Goal: Contribute content: Add original content to the website for others to see

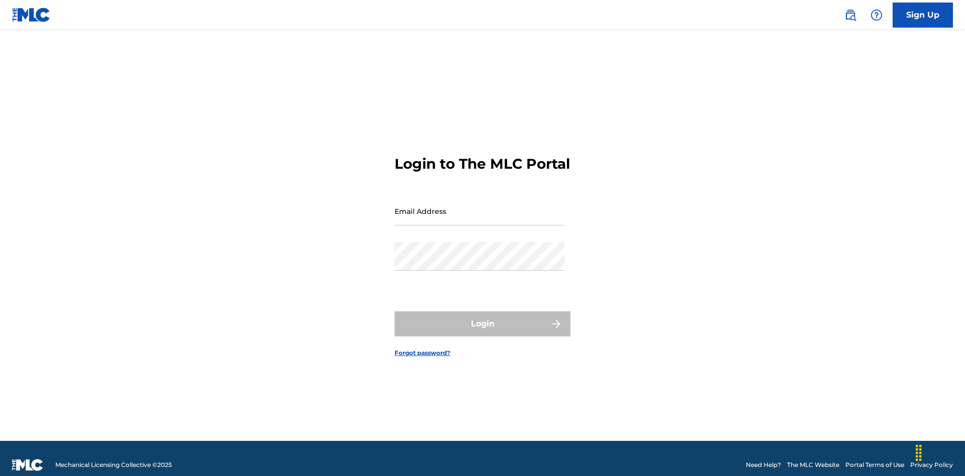
scroll to position [13, 0]
click at [479, 206] on input "Email Address" at bounding box center [479, 211] width 170 height 29
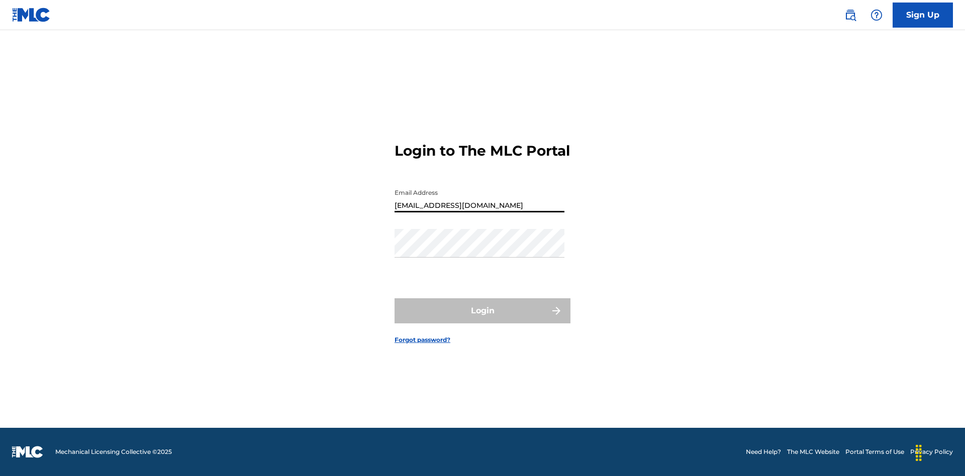
type input "[EMAIL_ADDRESS][DOMAIN_NAME]"
click at [482, 320] on button "Login" at bounding box center [482, 310] width 176 height 25
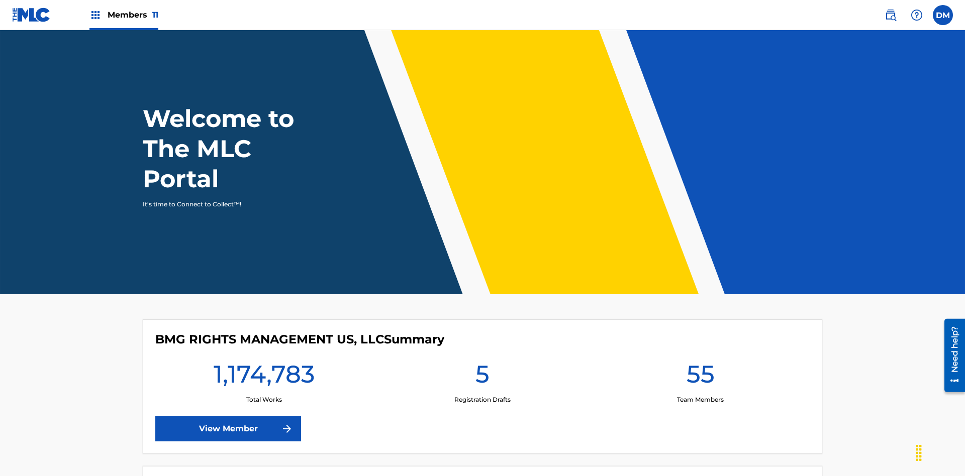
click at [124, 15] on span "Members 11" at bounding box center [133, 15] width 51 height 12
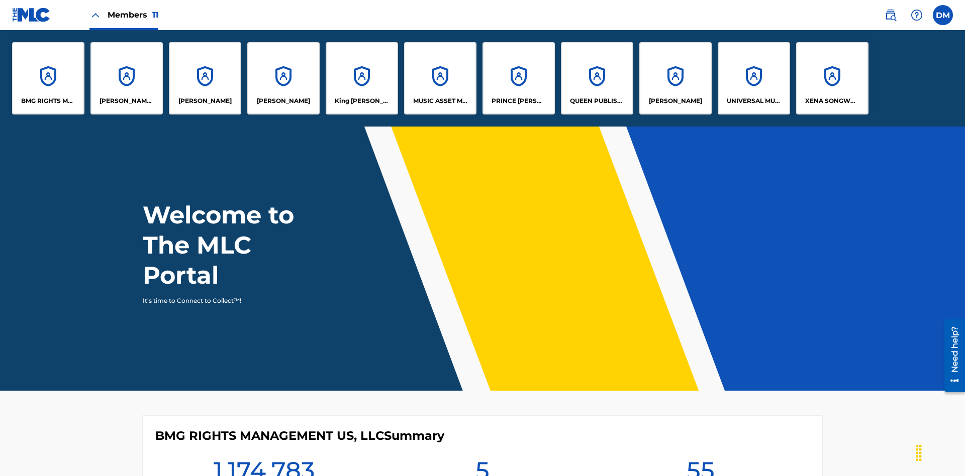
click at [753, 101] on p "UNIVERSAL MUSIC PUB GROUP" at bounding box center [754, 100] width 55 height 9
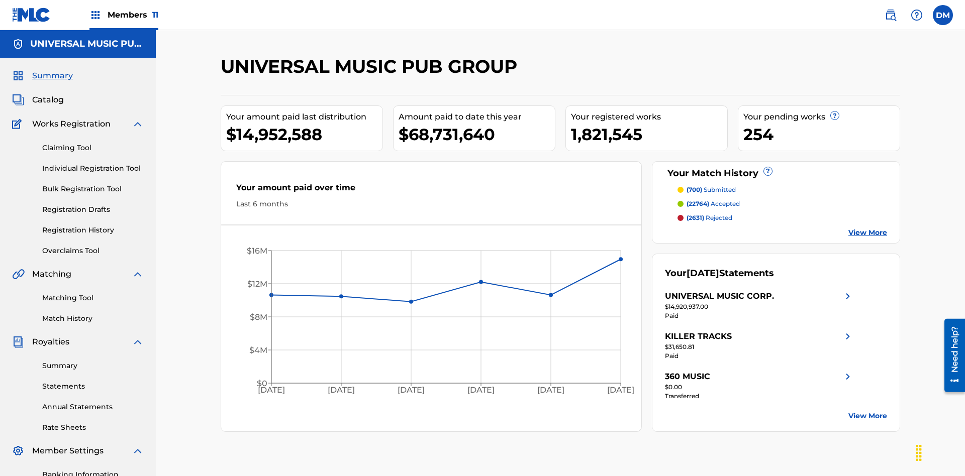
click at [93, 163] on link "Individual Registration Tool" at bounding box center [92, 168] width 101 height 11
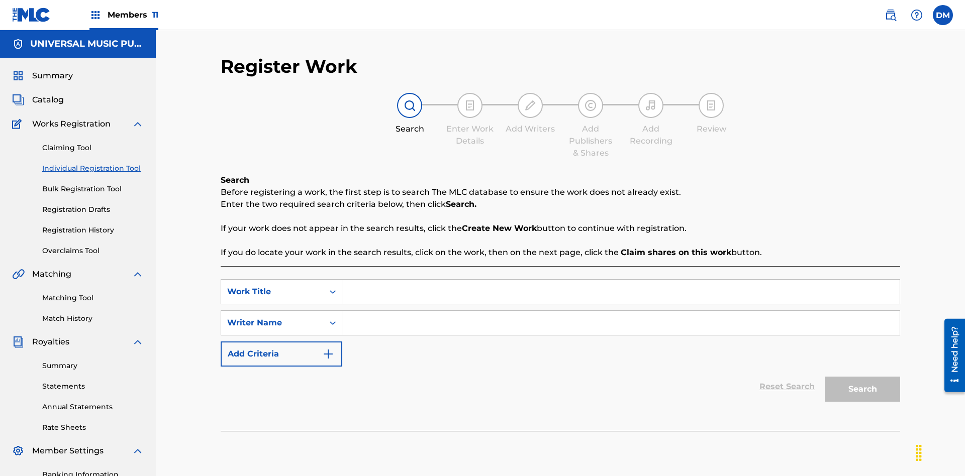
click at [621, 280] on input "Search Form" at bounding box center [620, 292] width 557 height 24
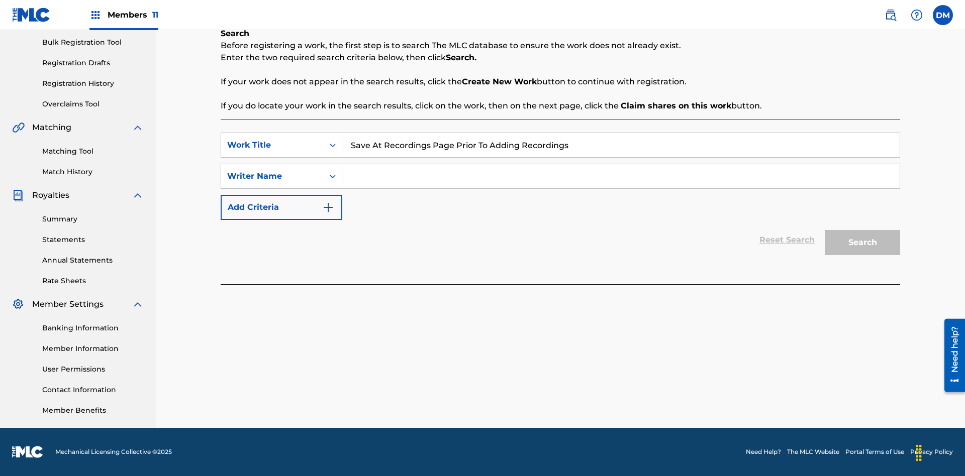
type input "Save At Recordings Page Prior To Adding Recordings"
click at [621, 176] on input "Search Form" at bounding box center [620, 176] width 557 height 24
type input "QWERTYUIOP"
click at [862, 243] on button "Search" at bounding box center [861, 242] width 75 height 25
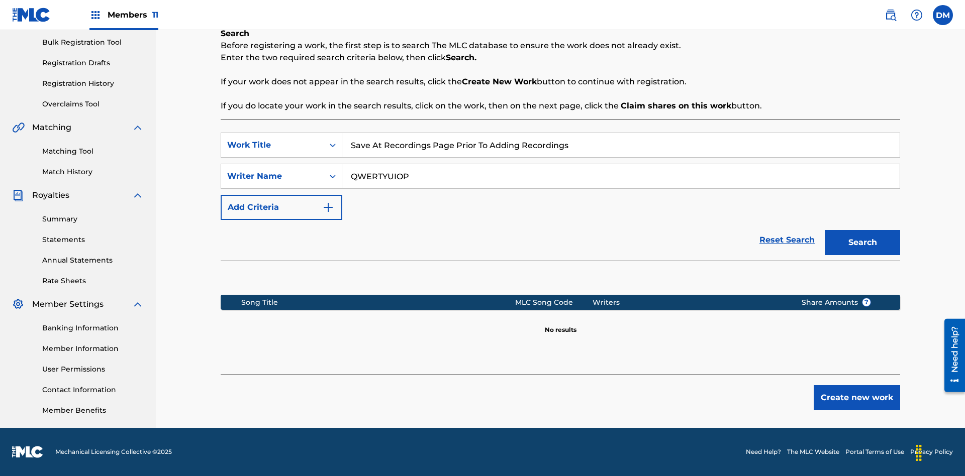
click at [857, 398] on button "Create new work" at bounding box center [856, 397] width 86 height 25
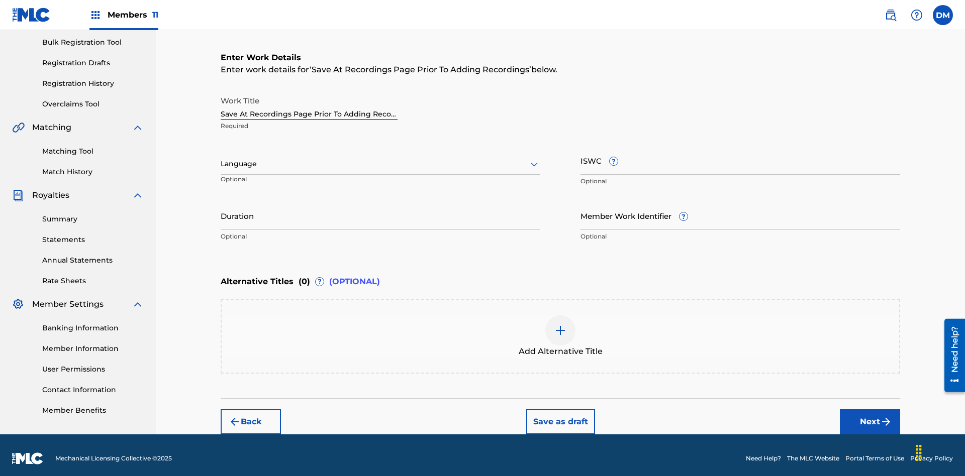
click at [380, 209] on input "Duration" at bounding box center [381, 215] width 320 height 29
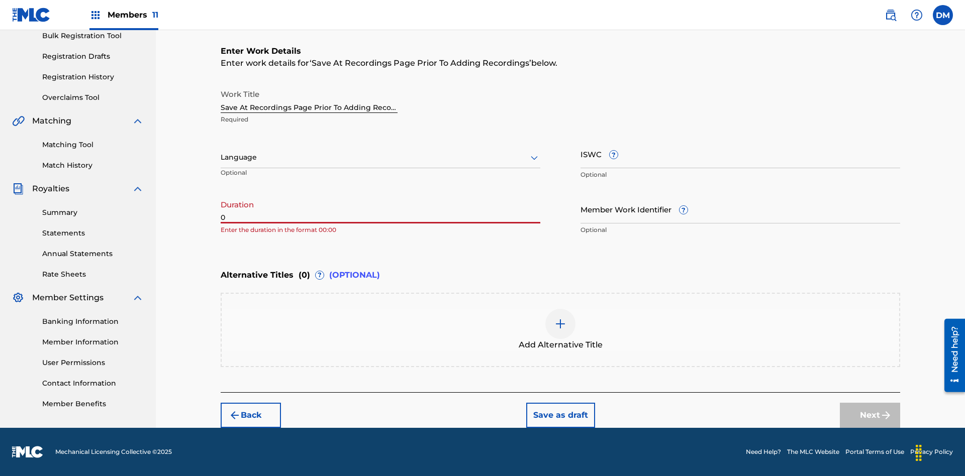
click at [380, 209] on input "0" at bounding box center [381, 209] width 320 height 29
type input "00:00"
click at [534, 158] on icon at bounding box center [534, 158] width 12 height 12
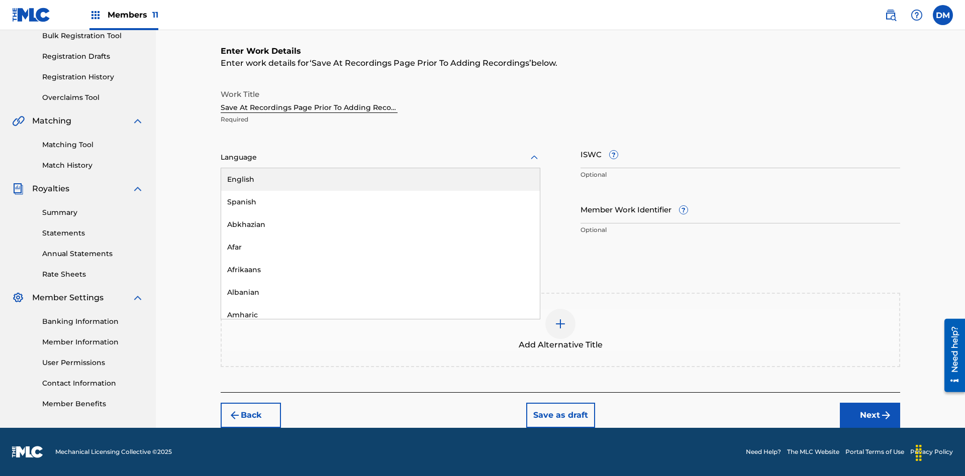
click at [380, 247] on div "Afar" at bounding box center [380, 247] width 319 height 23
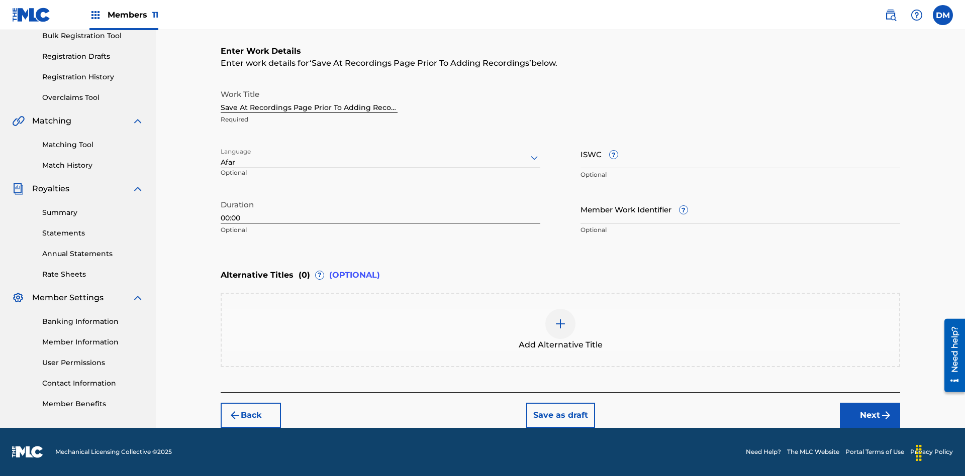
click at [740, 209] on input "Member Work Identifier ?" at bounding box center [740, 209] width 320 height 29
type input "[PHONE_NUMBER]"
click at [740, 154] on input "ISWC ?" at bounding box center [740, 154] width 320 height 29
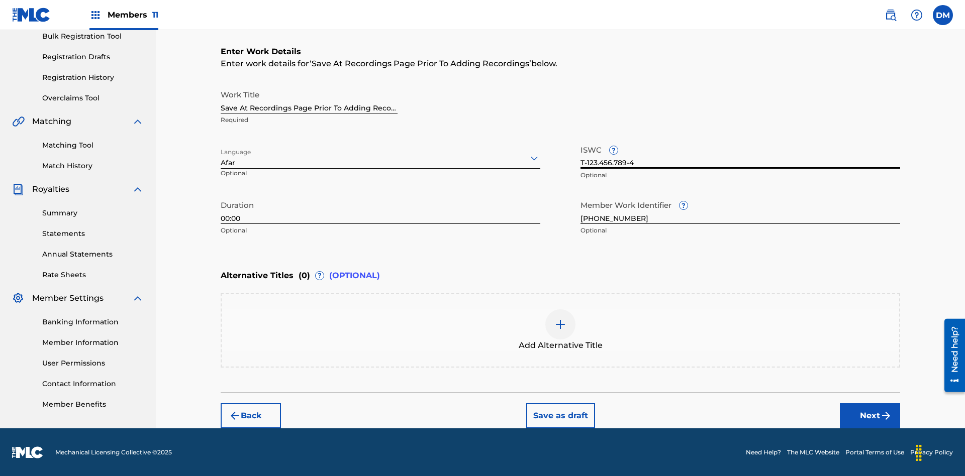
type input "T-123.456.789-4"
click at [560, 331] on div at bounding box center [560, 324] width 30 height 30
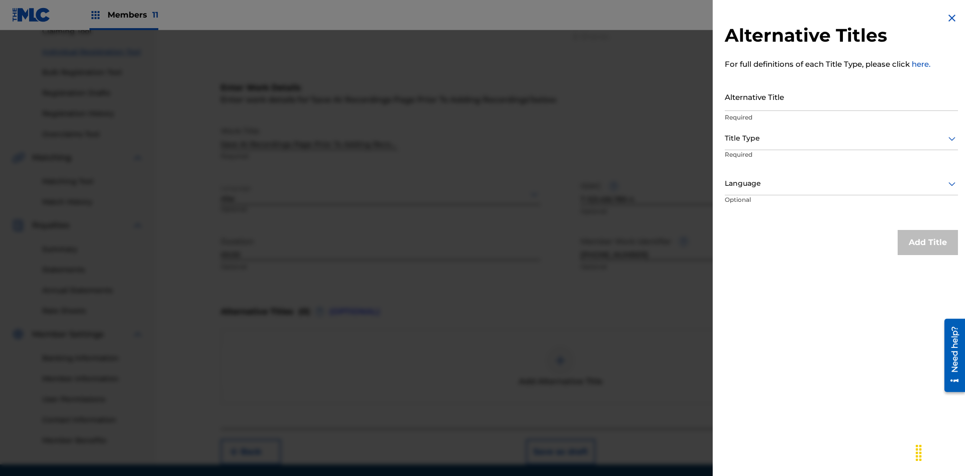
click at [841, 96] on input "Alternative Title" at bounding box center [841, 96] width 233 height 29
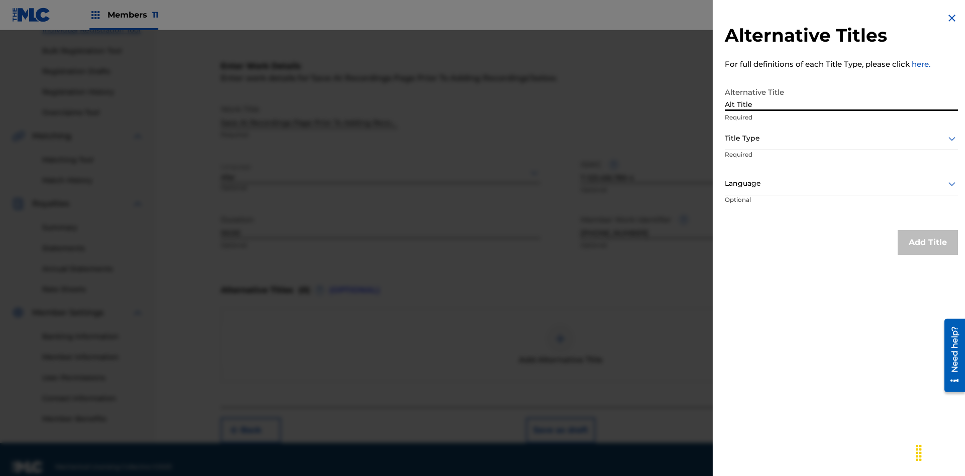
scroll to position [153, 0]
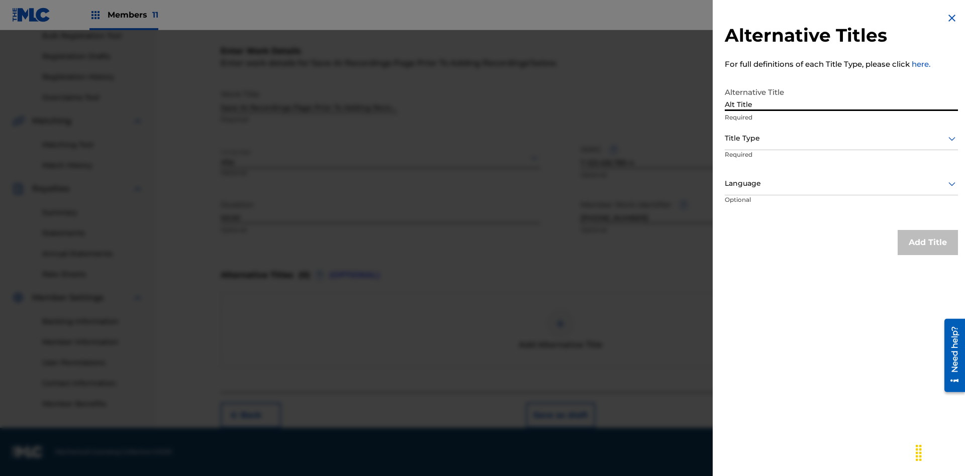
type input "Alt Title"
click at [841, 138] on div at bounding box center [841, 138] width 233 height 13
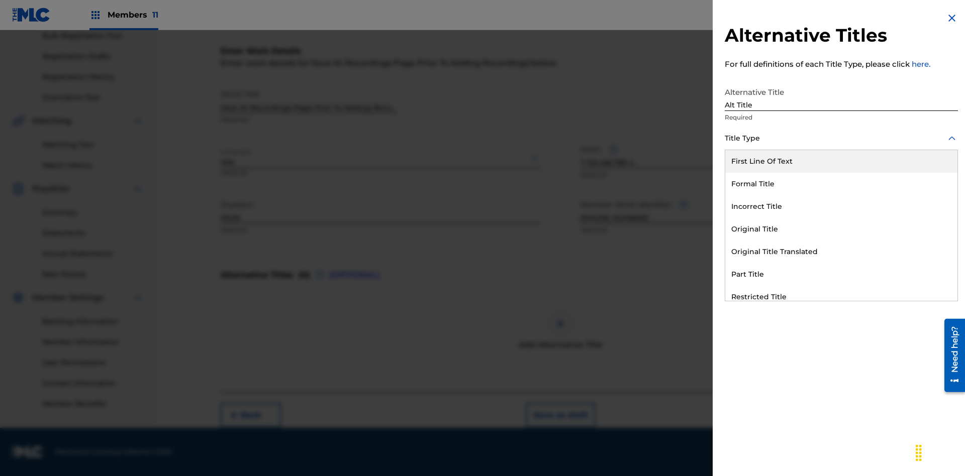
click at [841, 229] on div "Original Title" at bounding box center [841, 229] width 232 height 23
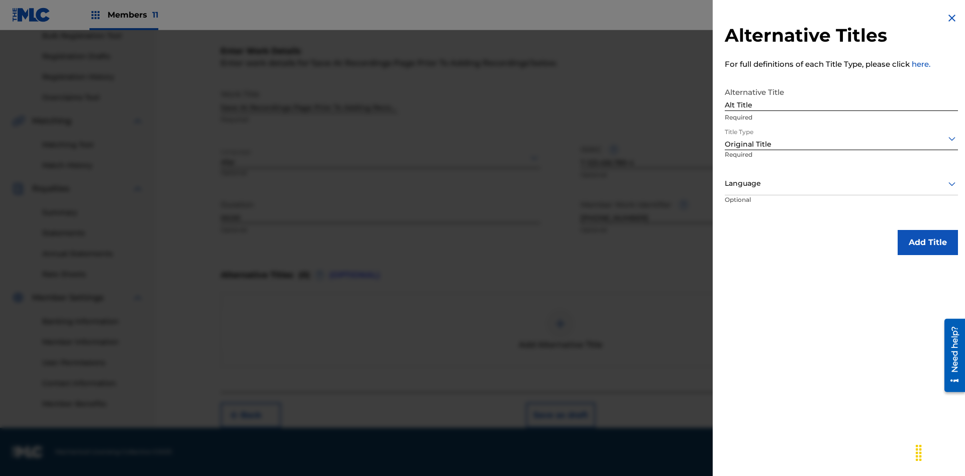
click at [841, 183] on div at bounding box center [841, 183] width 233 height 13
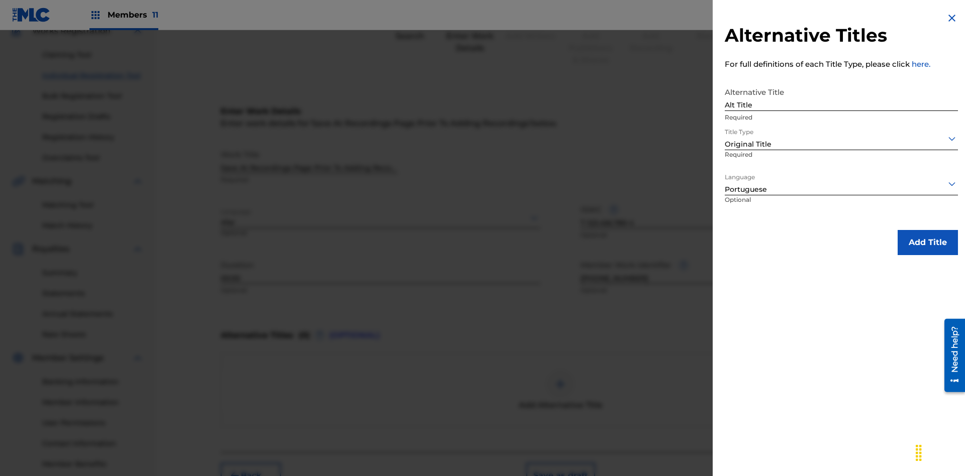
click at [927, 242] on button "Add Title" at bounding box center [927, 242] width 60 height 25
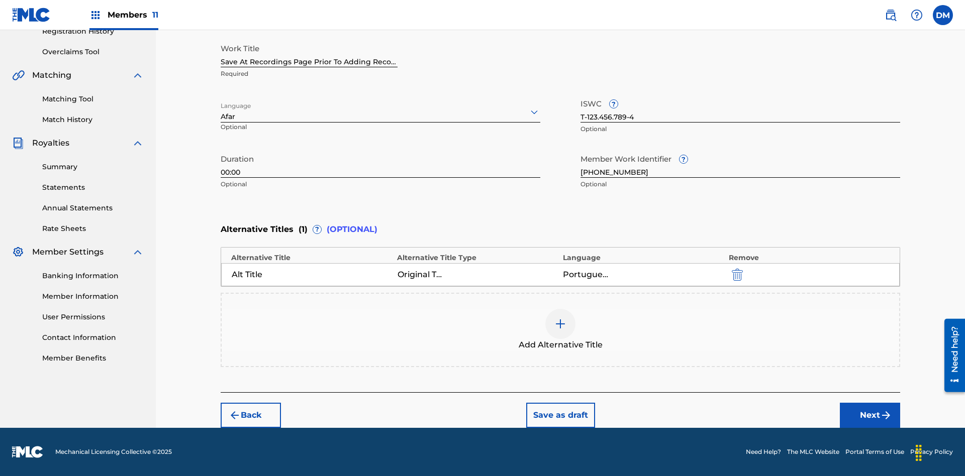
click at [870, 416] on button "Next" at bounding box center [870, 415] width 60 height 25
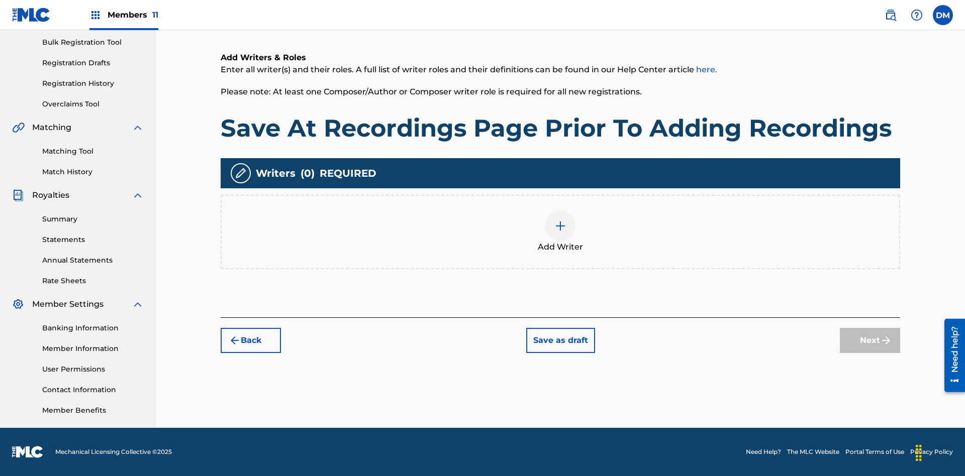
scroll to position [147, 0]
click at [560, 232] on img at bounding box center [560, 226] width 12 height 12
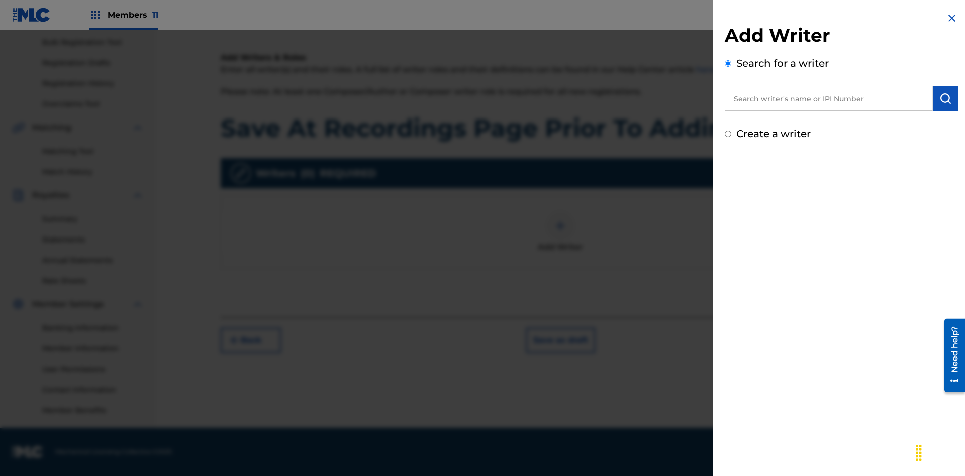
click at [829, 98] on input "text" at bounding box center [829, 98] width 208 height 25
type input "[PERSON_NAME]"
click at [945, 98] on img "submit" at bounding box center [945, 98] width 12 height 12
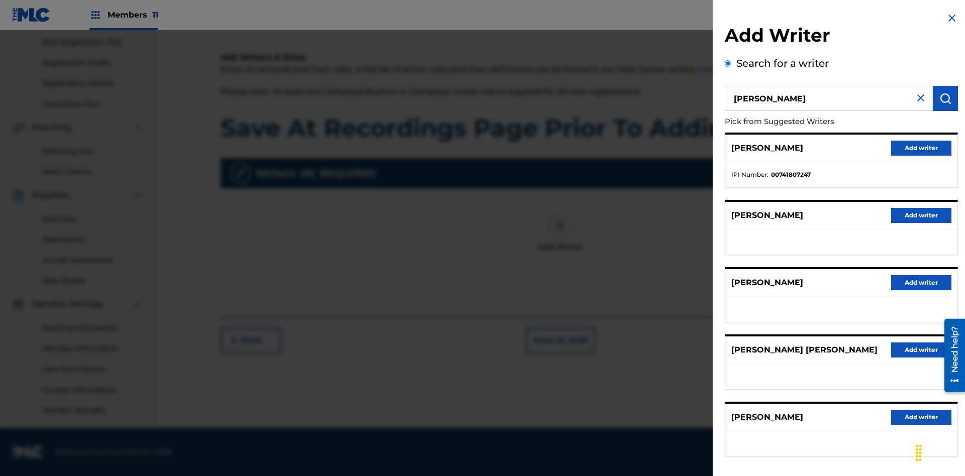
click at [921, 148] on button "Add writer" at bounding box center [921, 148] width 60 height 15
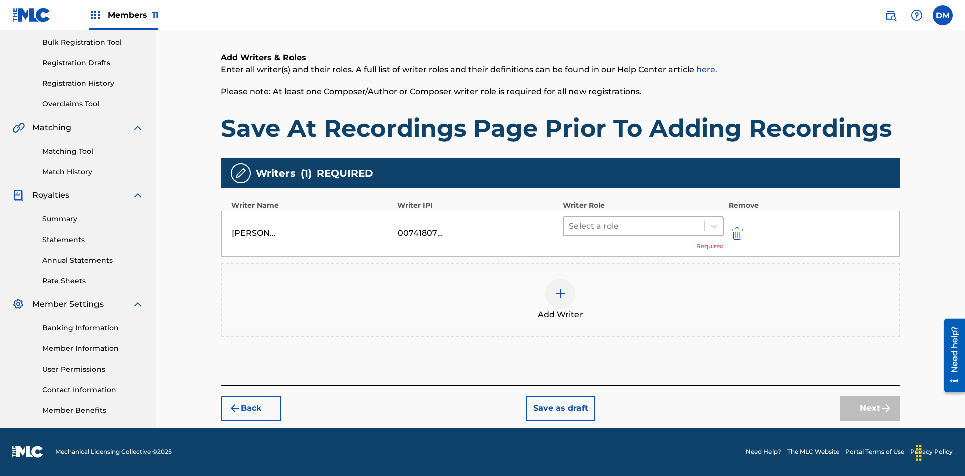
click at [570, 226] on input "text" at bounding box center [570, 227] width 2 height 12
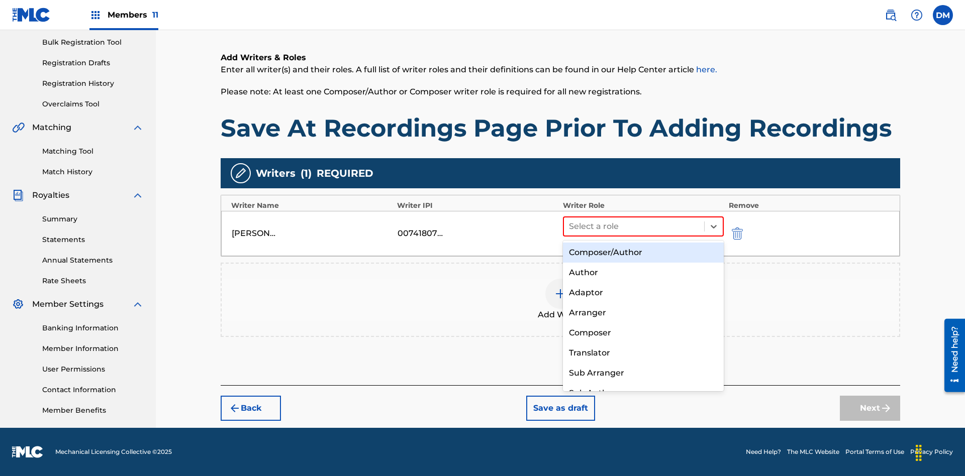
click at [643, 333] on div "Composer" at bounding box center [643, 333] width 161 height 20
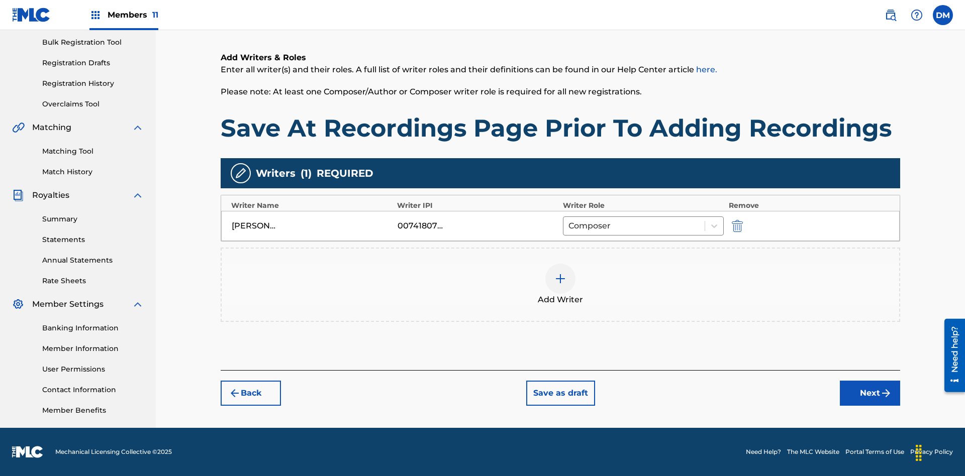
click at [870, 393] on button "Next" at bounding box center [870, 393] width 60 height 25
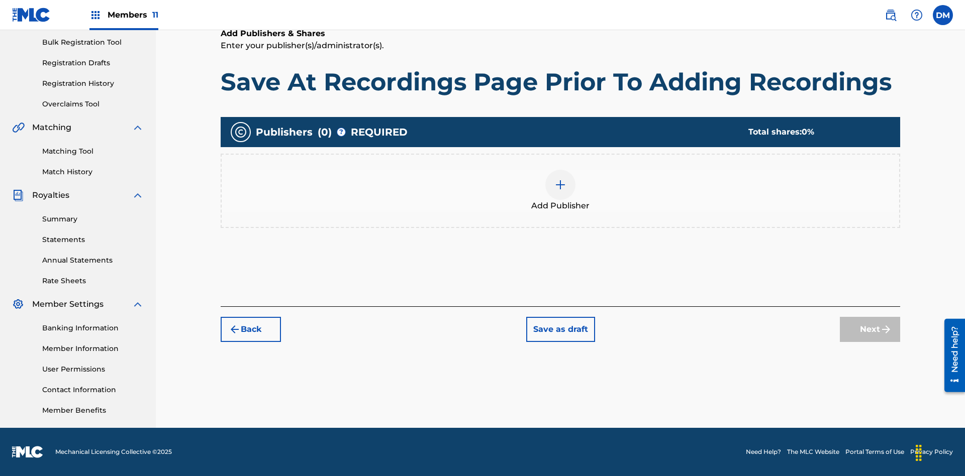
click at [560, 184] on img at bounding box center [560, 185] width 12 height 12
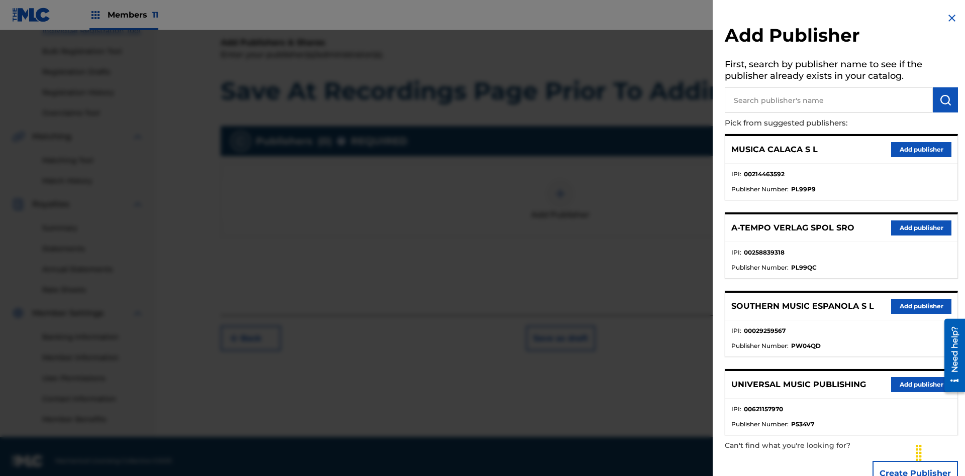
click at [829, 100] on input "text" at bounding box center [829, 99] width 208 height 25
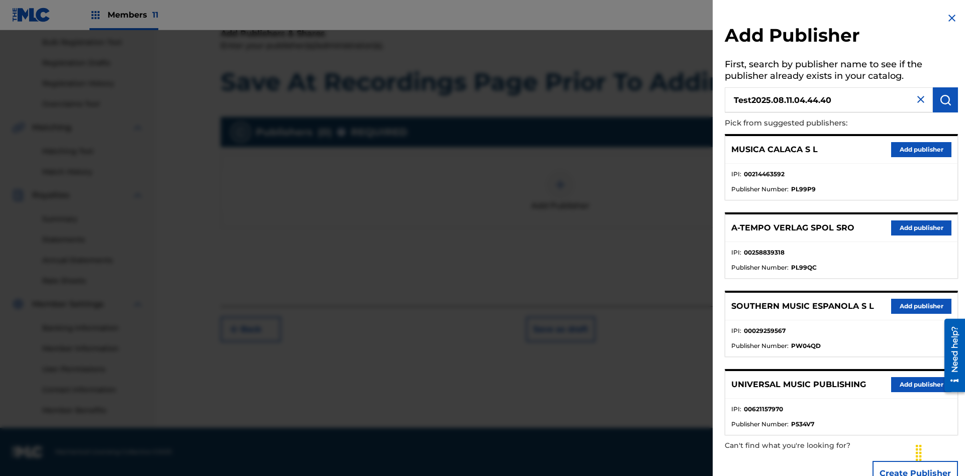
type input "Test2025.08.11.04.44.40"
click at [945, 100] on img "submit" at bounding box center [945, 100] width 12 height 12
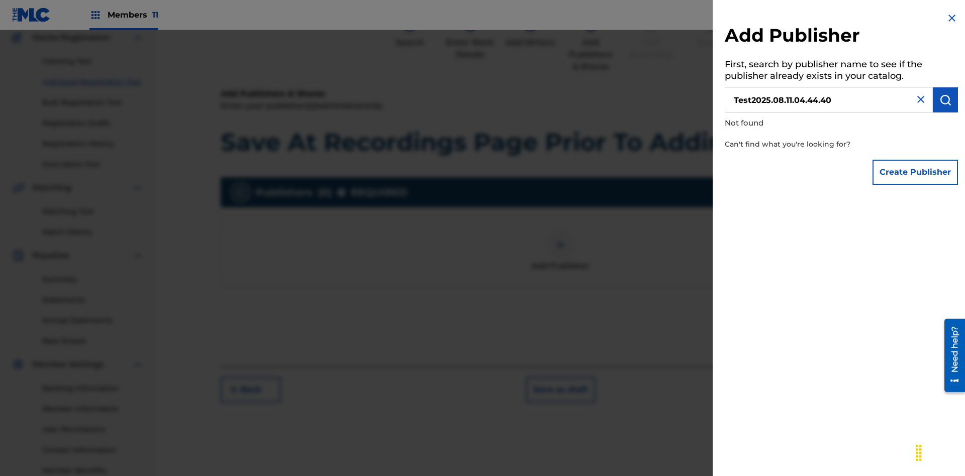
click at [915, 172] on button "Create Publisher" at bounding box center [914, 172] width 85 height 25
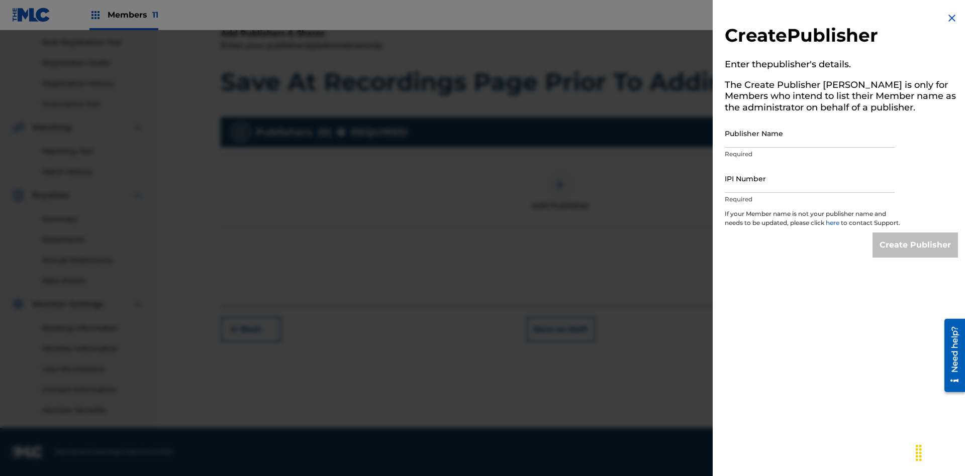
click at [809, 133] on input "Publisher Name" at bounding box center [810, 133] width 170 height 29
type input "Test2025.08.11.04.44.45"
click at [809, 178] on input "IPI Number" at bounding box center [810, 178] width 170 height 29
type input "00595839777"
click at [915, 254] on input "Create Publisher" at bounding box center [914, 245] width 85 height 25
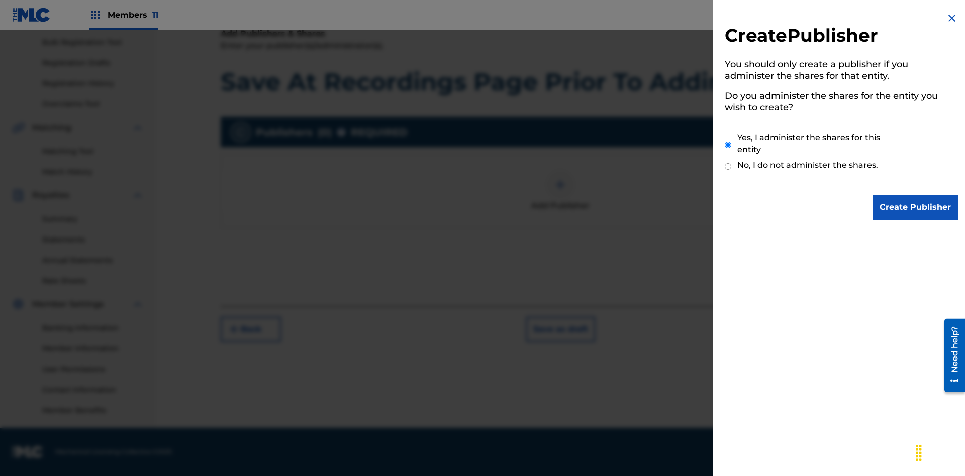
click at [728, 145] on input "Yes, I administer the shares for this entity" at bounding box center [728, 145] width 7 height 22
click at [915, 208] on input "Create Publisher" at bounding box center [914, 207] width 85 height 25
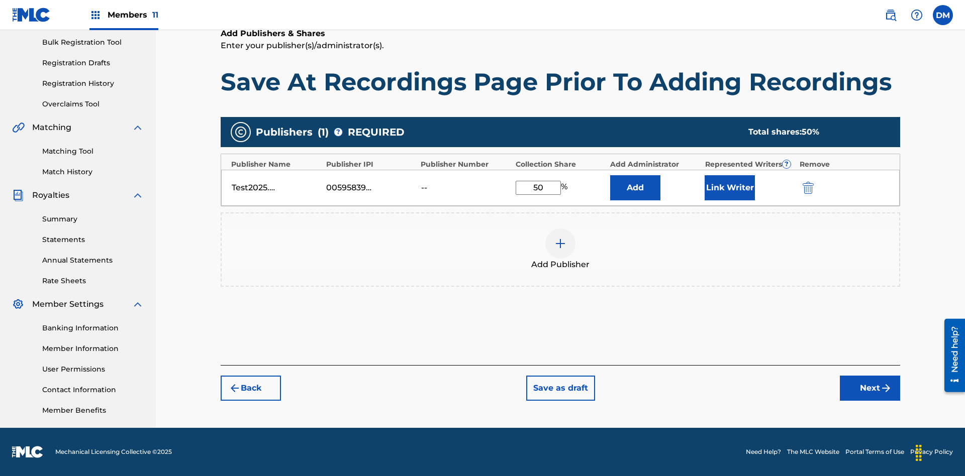
type input "50"
click at [730, 187] on button "Link Writer" at bounding box center [729, 187] width 50 height 25
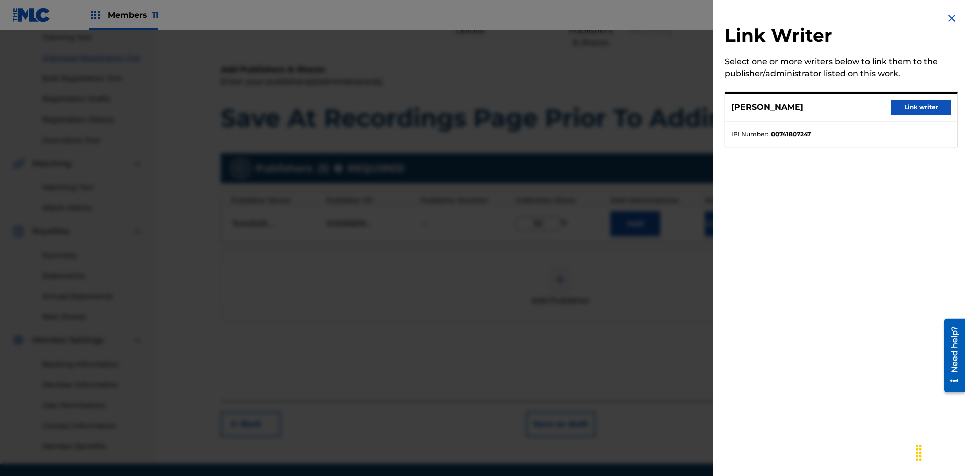
click at [921, 108] on button "Link writer" at bounding box center [921, 107] width 60 height 15
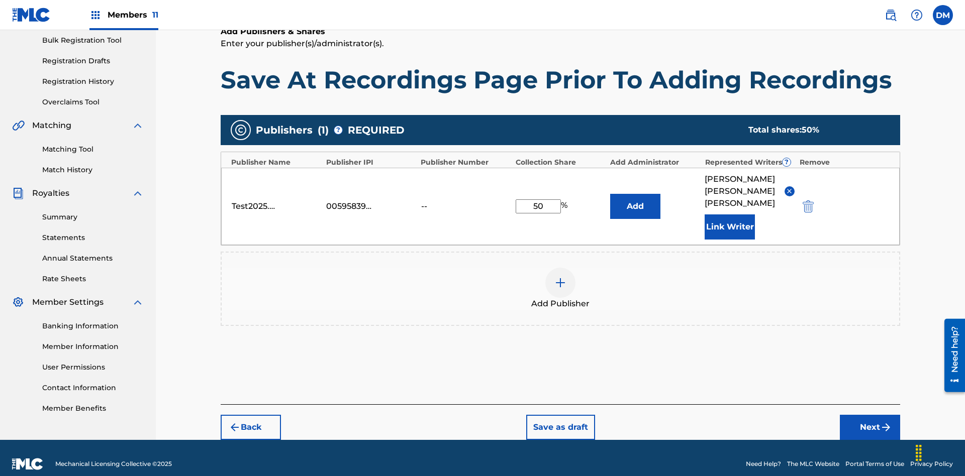
click at [730, 215] on button "Link Writer" at bounding box center [729, 227] width 50 height 25
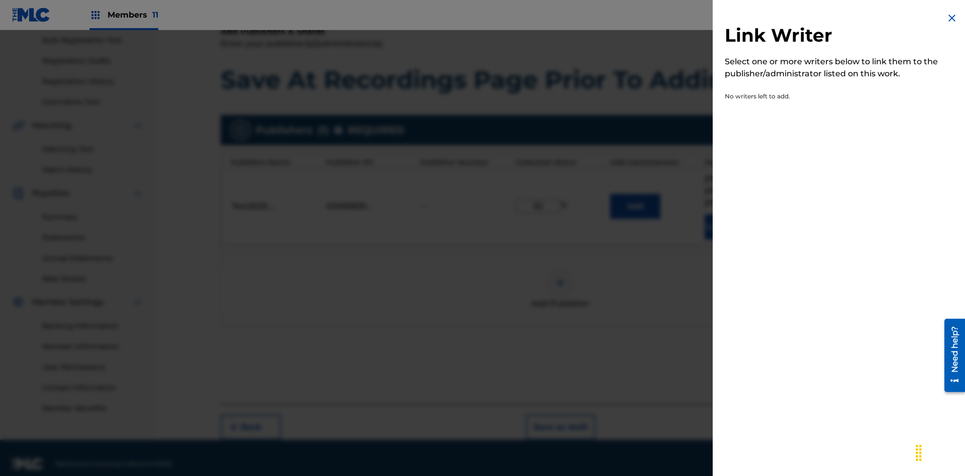
click at [952, 18] on img at bounding box center [952, 18] width 12 height 12
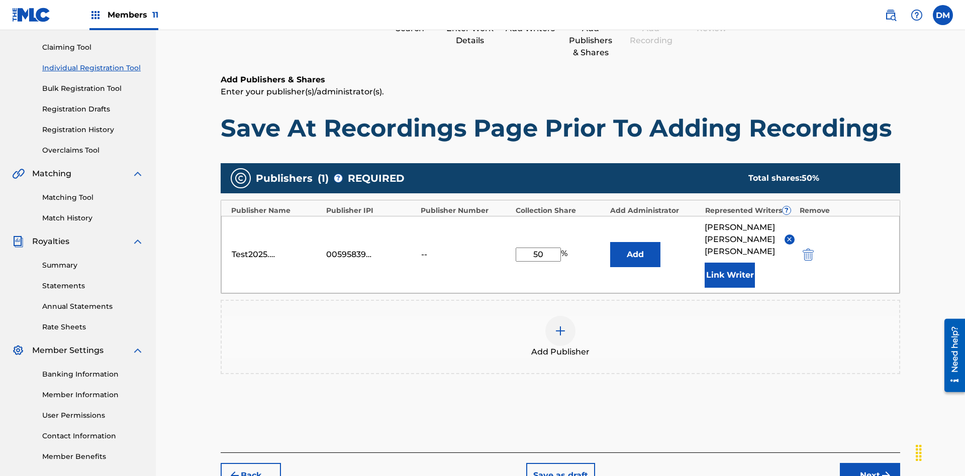
scroll to position [149, 0]
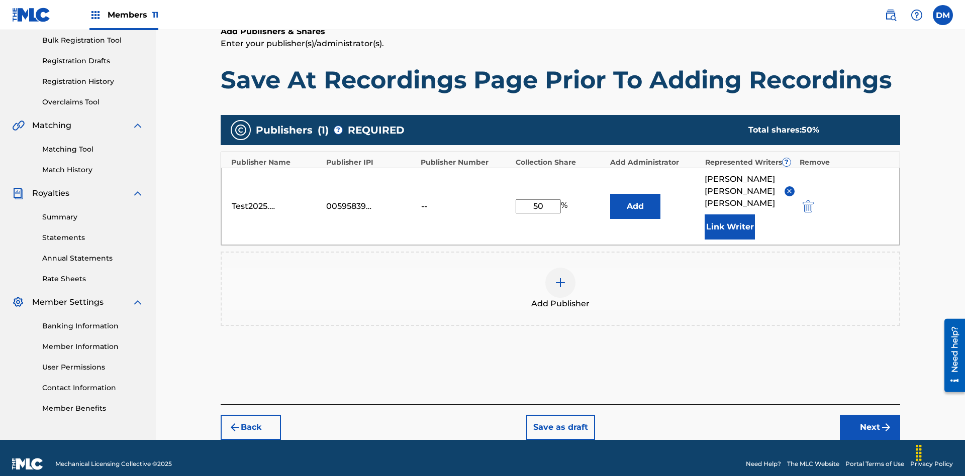
click at [635, 200] on button "Add" at bounding box center [635, 206] width 50 height 25
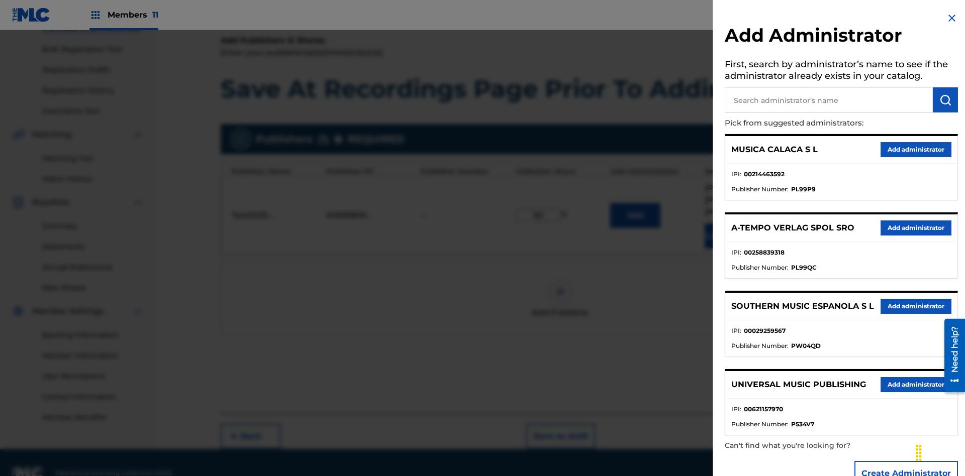
click at [829, 100] on input "text" at bounding box center [829, 99] width 208 height 25
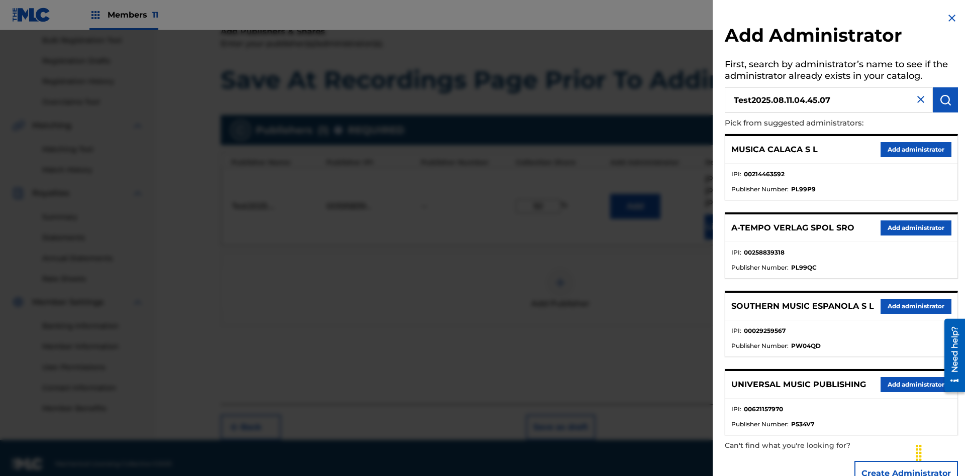
type input "Test2025.08.11.04.45.07"
click at [945, 100] on img "submit" at bounding box center [945, 100] width 12 height 12
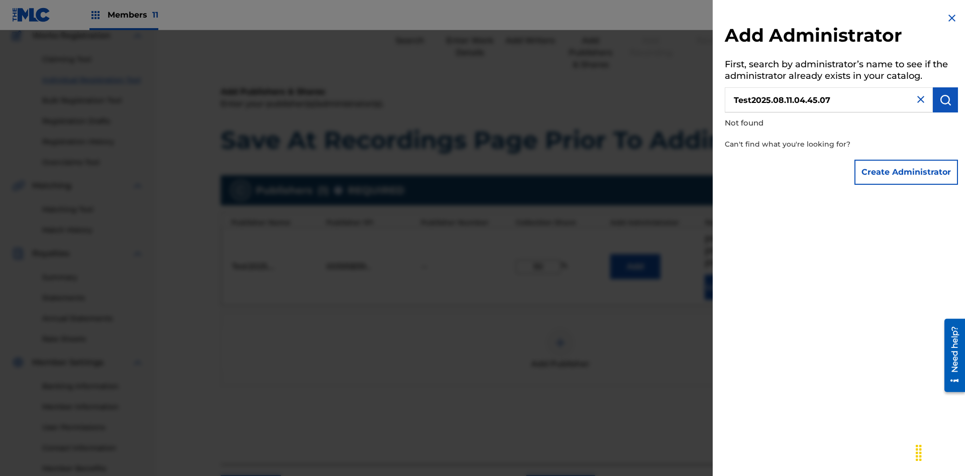
click at [906, 172] on button "Create Administrator" at bounding box center [906, 172] width 104 height 25
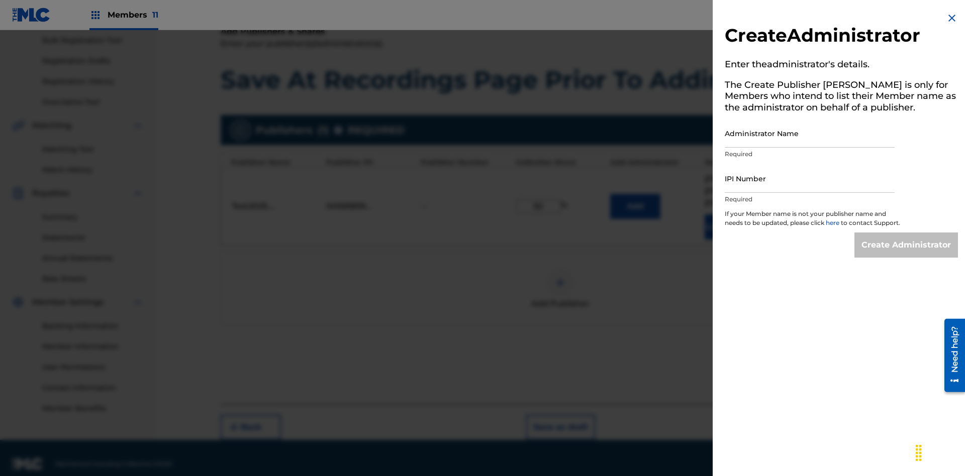
click at [809, 133] on input "Administrator Name" at bounding box center [810, 133] width 170 height 29
type input "Test2025.08.11.04.45.11"
click at [809, 178] on input "IPI Number" at bounding box center [810, 178] width 170 height 29
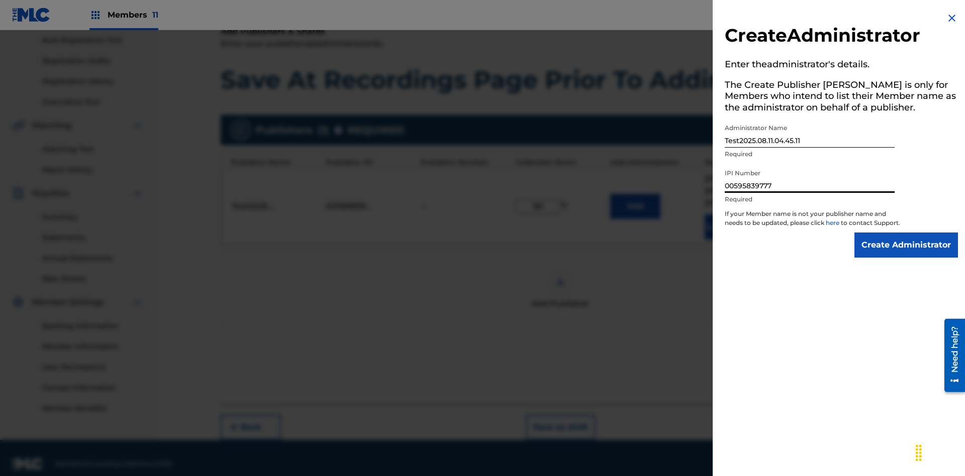
type input "00595839777"
click at [906, 254] on input "Create Administrator" at bounding box center [906, 245] width 104 height 25
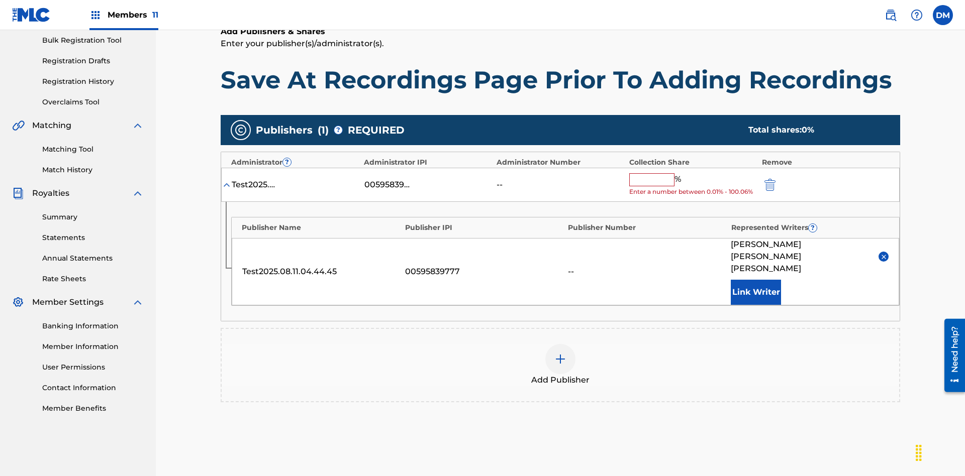
scroll to position [203, 0]
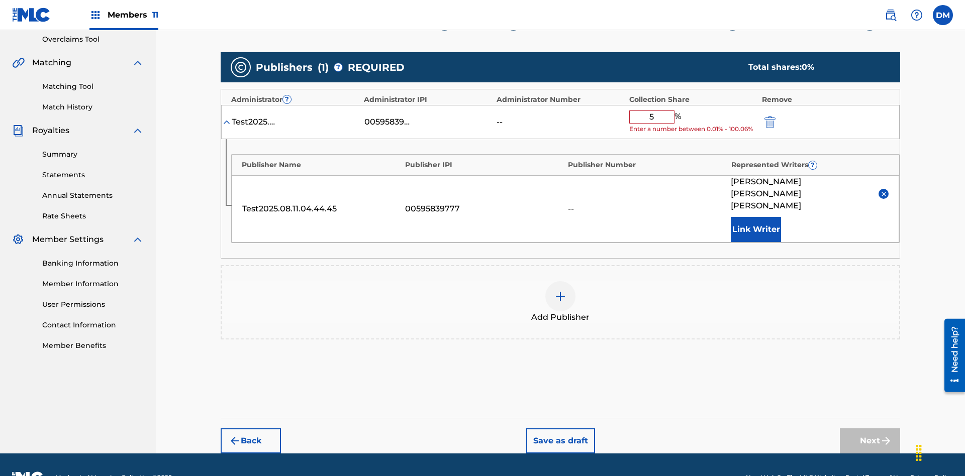
type input "50"
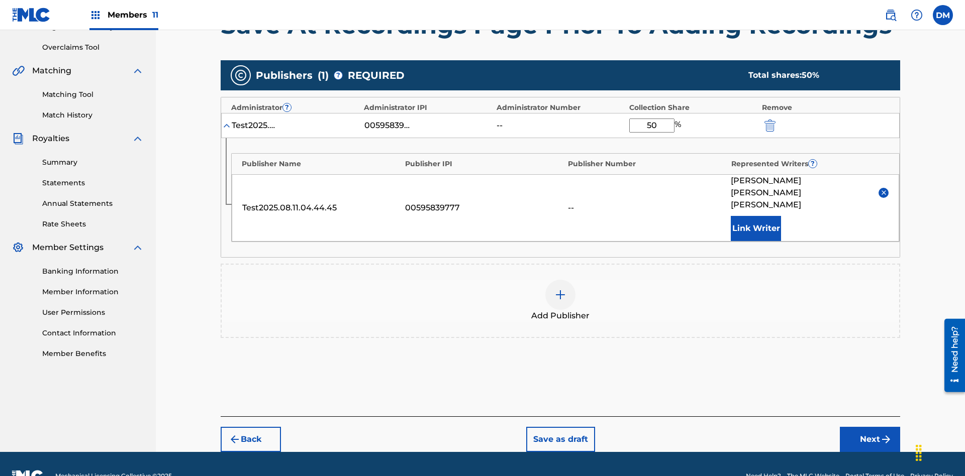
click at [870, 427] on button "Next" at bounding box center [870, 439] width 60 height 25
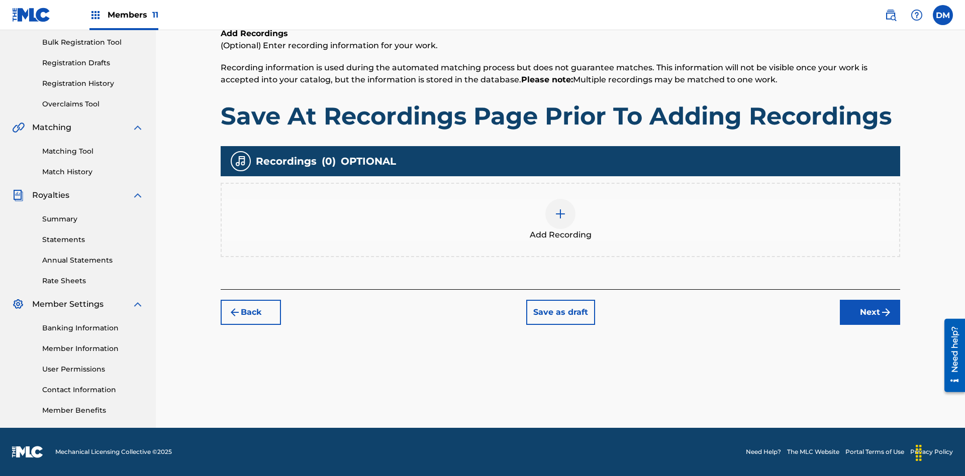
click at [560, 312] on button "Save as draft" at bounding box center [560, 312] width 69 height 25
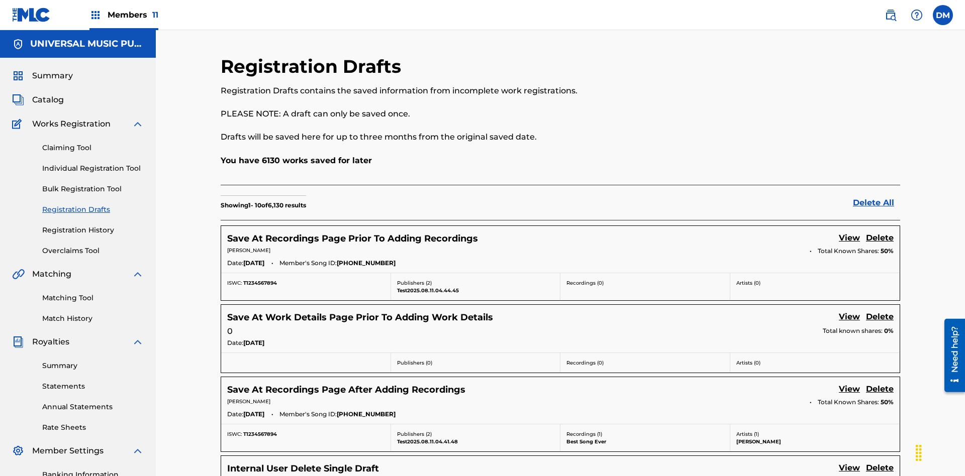
click at [849, 232] on link "View" at bounding box center [849, 239] width 21 height 14
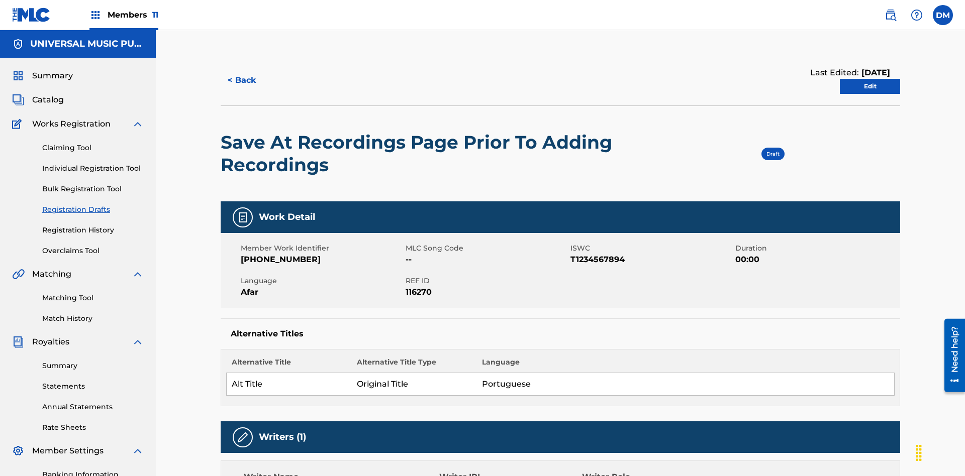
click at [870, 79] on link "Edit" at bounding box center [870, 86] width 60 height 15
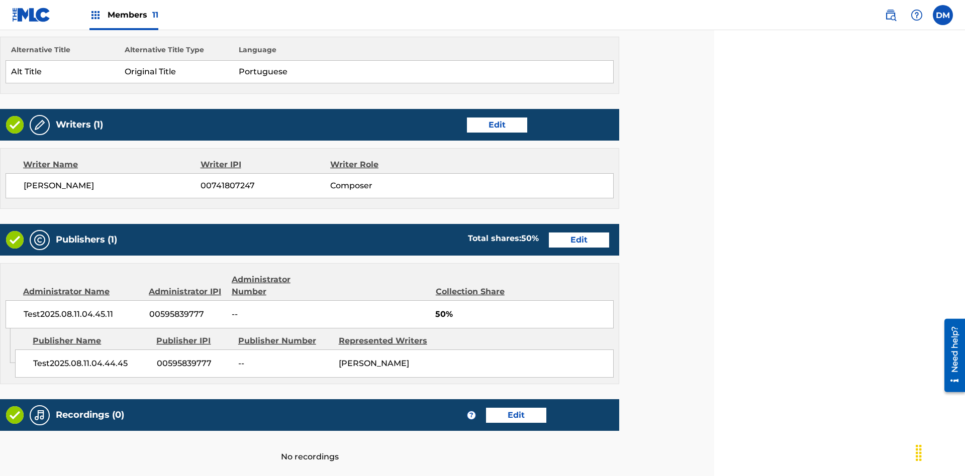
scroll to position [387, 251]
